Goal: Transaction & Acquisition: Subscribe to service/newsletter

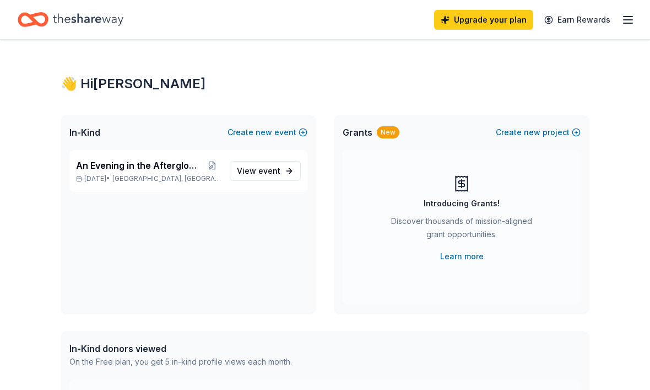
click at [490, 20] on link "Upgrade your plan" at bounding box center [483, 20] width 99 height 20
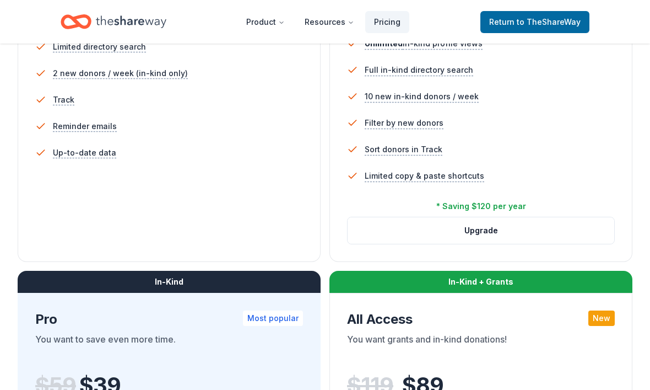
scroll to position [371, 0]
click at [494, 231] on button "Upgrade" at bounding box center [481, 230] width 267 height 26
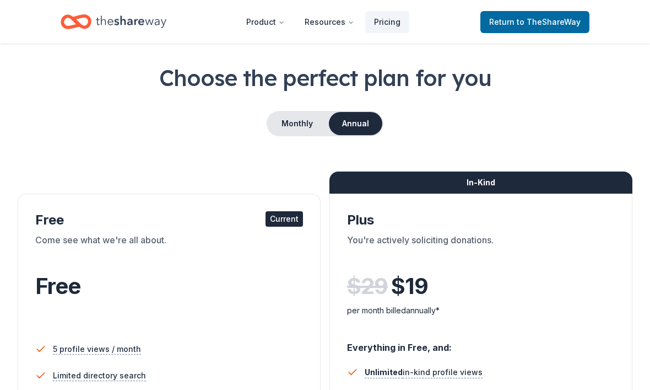
scroll to position [43, 0]
click at [304, 124] on button "Monthly" at bounding box center [297, 123] width 59 height 23
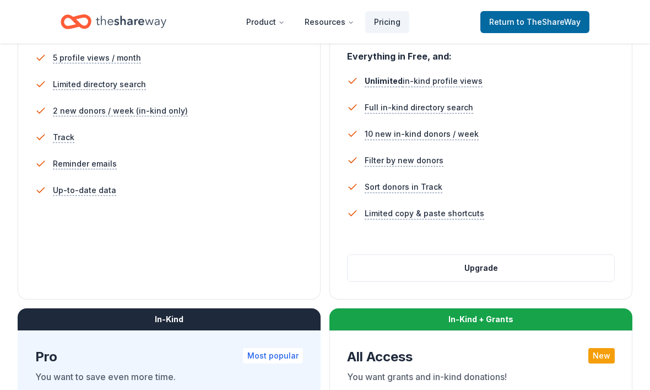
scroll to position [333, 0]
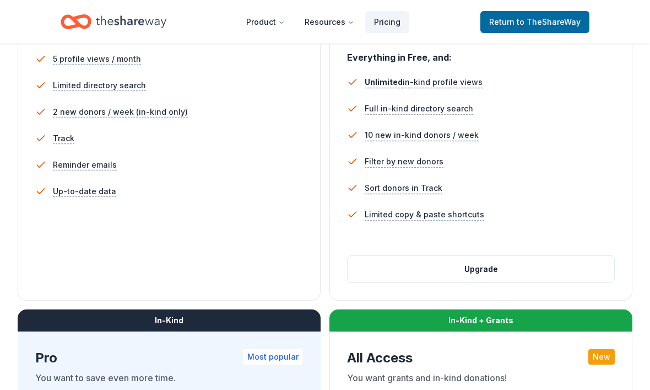
click at [540, 20] on span "to TheShareWay" at bounding box center [549, 21] width 64 height 9
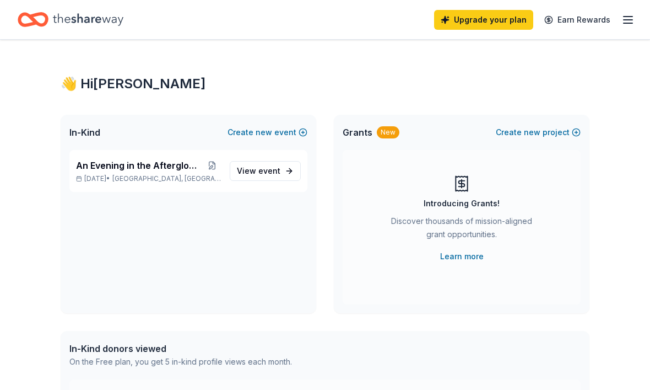
click at [587, 17] on link "Earn Rewards" at bounding box center [577, 20] width 79 height 20
